Goal: Register for event/course

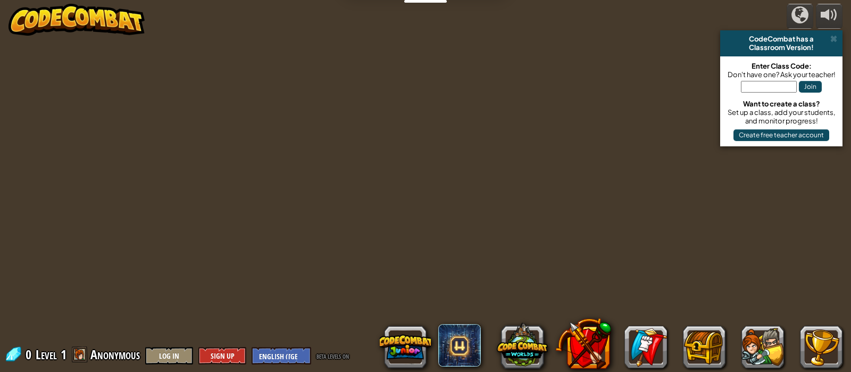
click at [751, 82] on input "text" at bounding box center [769, 87] width 56 height 12
type input "duckfiremoon"
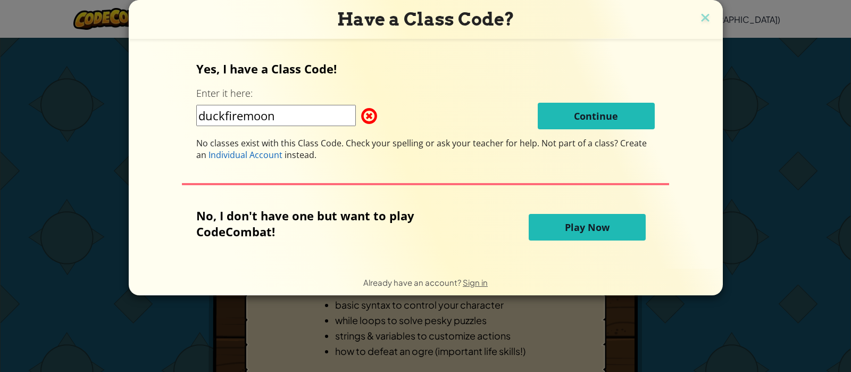
click at [293, 117] on input "duckfiremoon" at bounding box center [276, 115] width 160 height 21
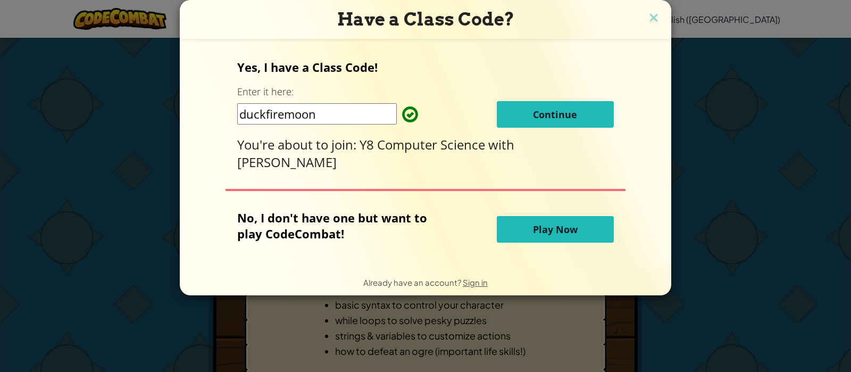
click at [512, 120] on button "Continue" at bounding box center [555, 114] width 117 height 27
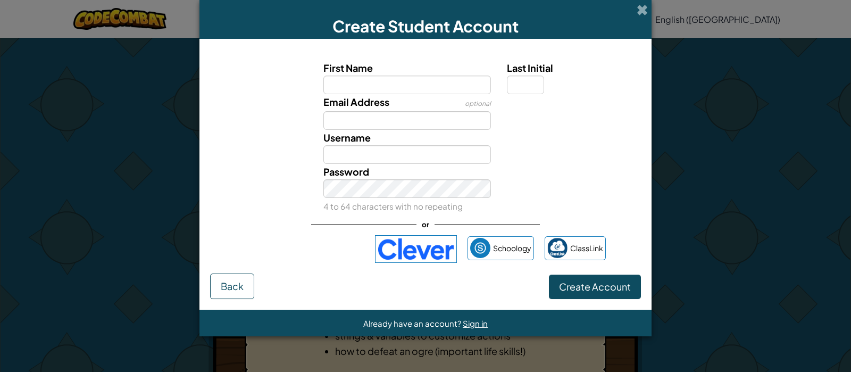
click at [583, 109] on div at bounding box center [572, 101] width 147 height 15
click at [334, 253] on div "Sign in with Google. Opens in new tab" at bounding box center [305, 248] width 119 height 23
